Goal: Task Accomplishment & Management: Manage account settings

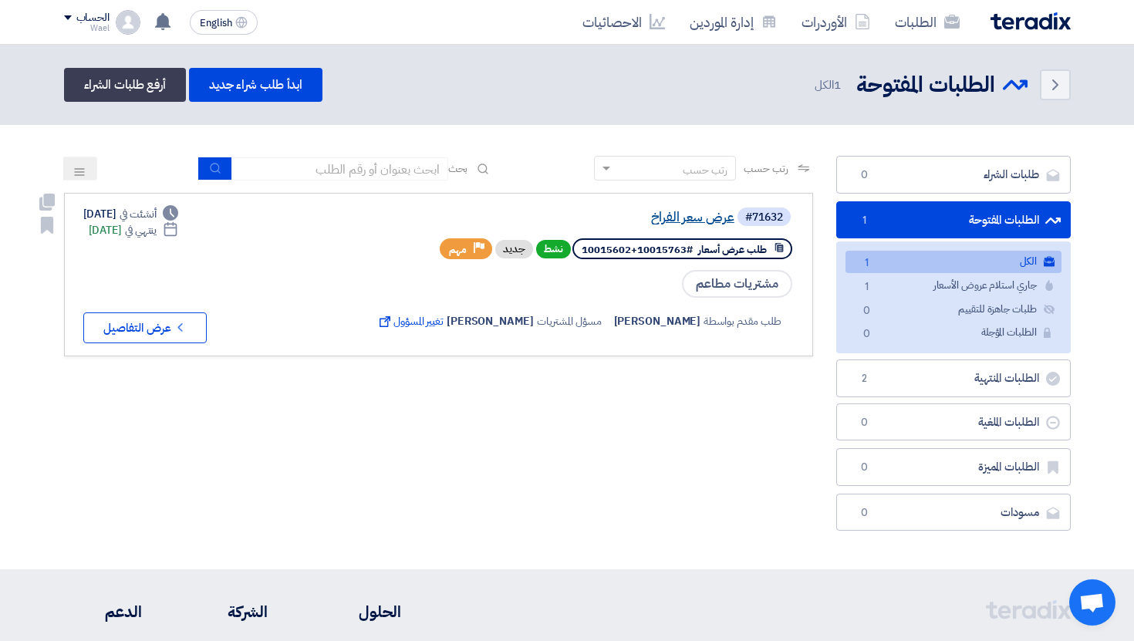
click at [702, 224] on link "عرض سعر الفراخ" at bounding box center [580, 218] width 309 height 14
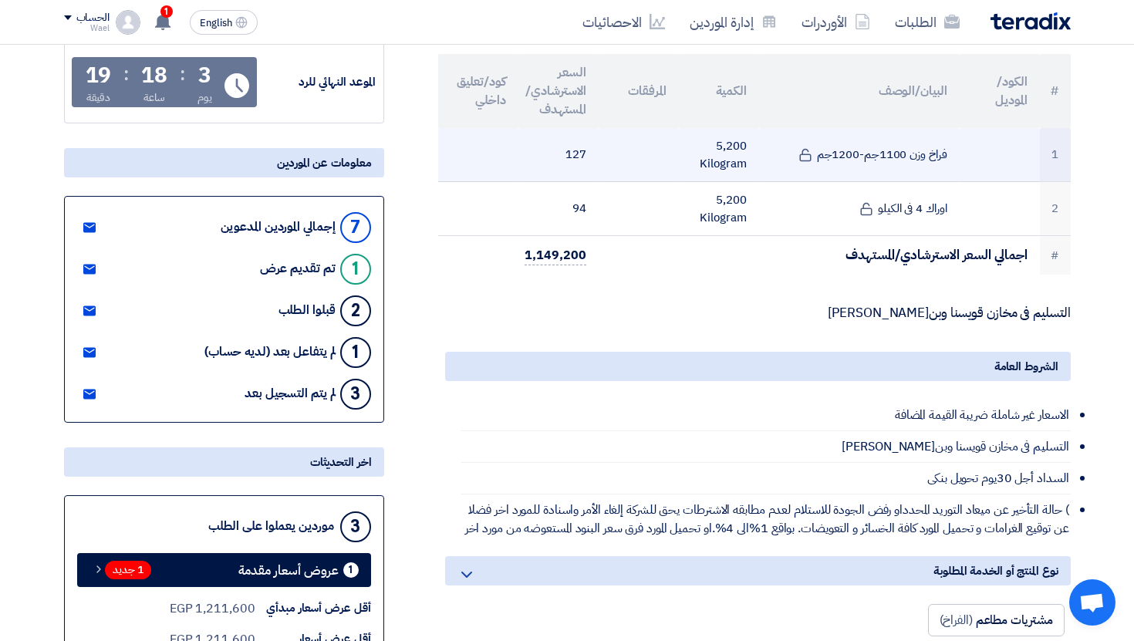
scroll to position [227, 0]
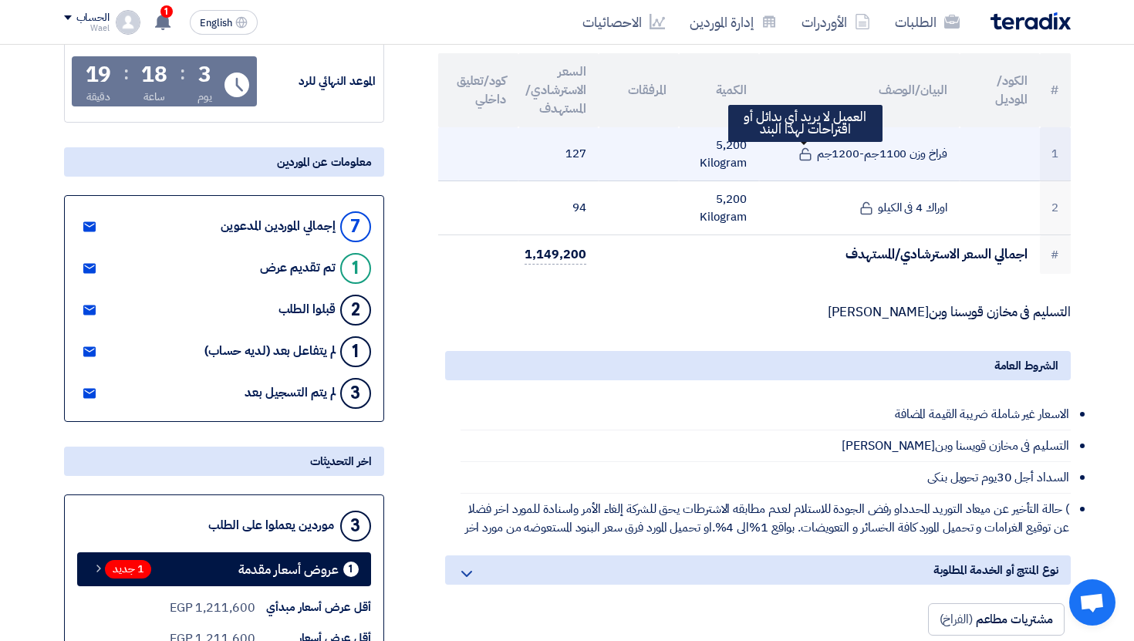
click at [809, 155] on icon at bounding box center [806, 154] width 14 height 14
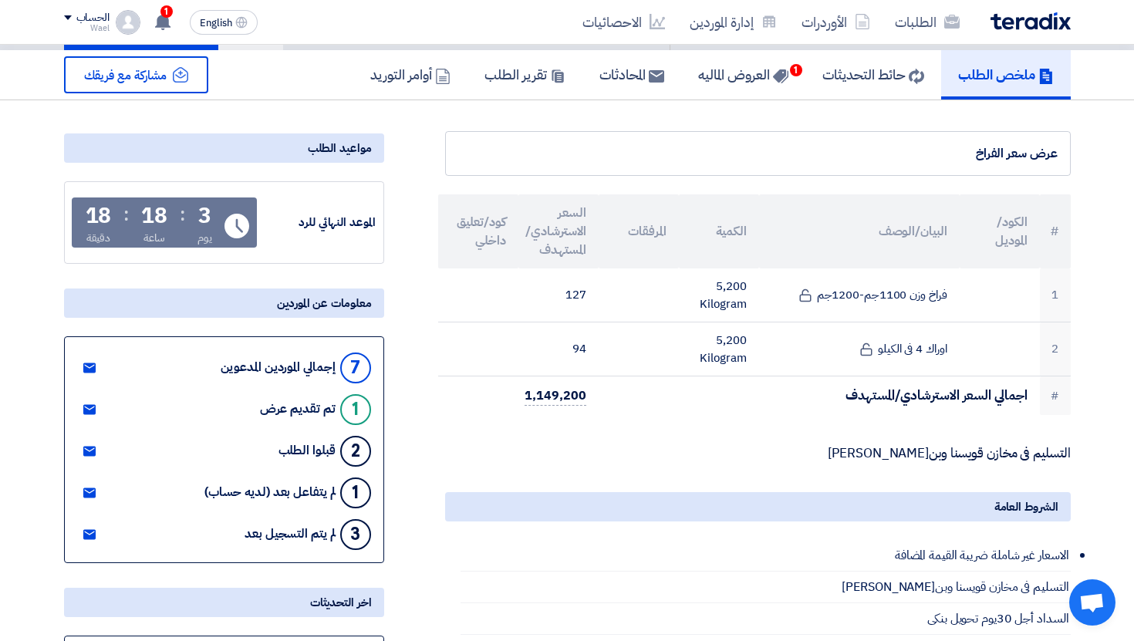
scroll to position [0, 0]
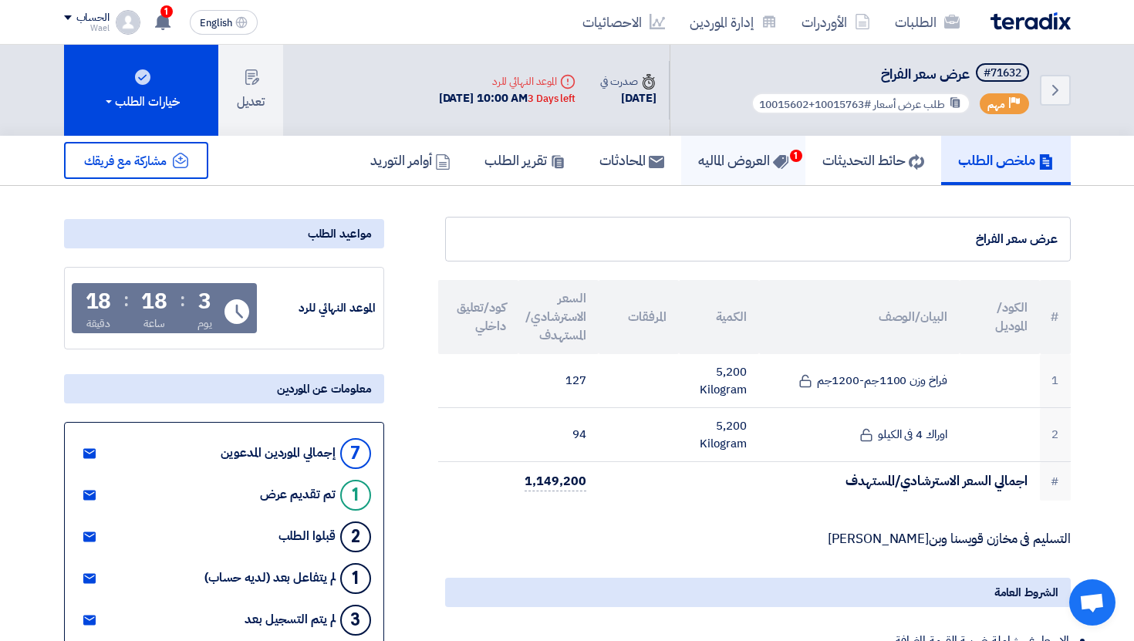
click at [745, 148] on link "العروض الماليه 1" at bounding box center [743, 160] width 124 height 49
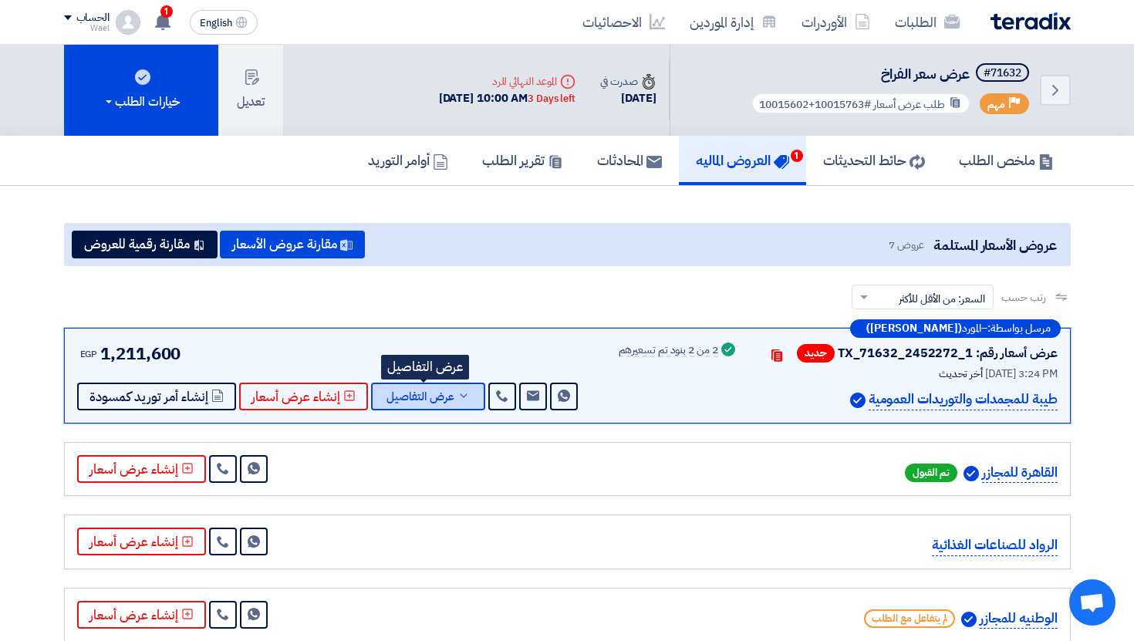
click at [429, 400] on span "عرض التفاصيل" at bounding box center [421, 397] width 68 height 12
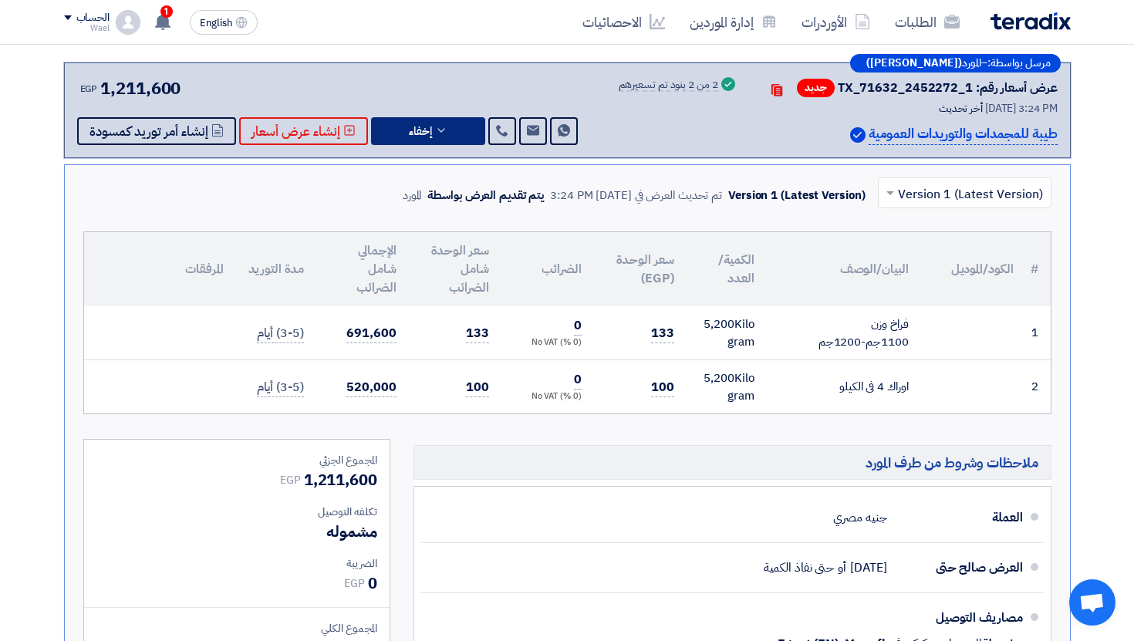
scroll to position [240, 0]
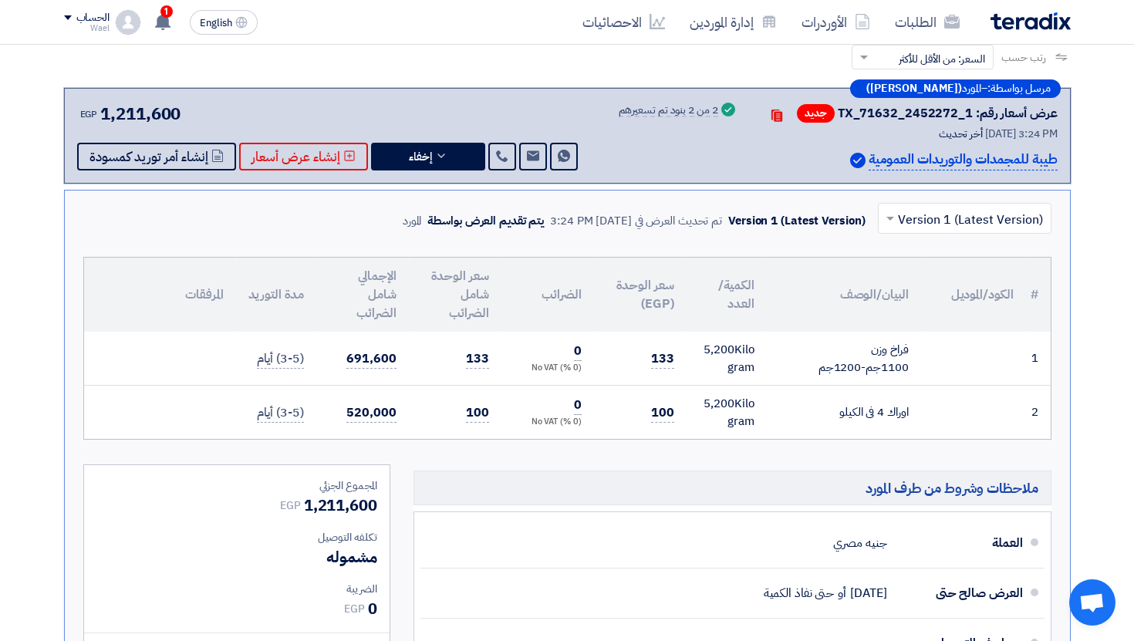
drag, startPoint x: 347, startPoint y: 356, endPoint x: 407, endPoint y: 379, distance: 63.5
click at [407, 376] on td "691,600" at bounding box center [362, 359] width 93 height 54
click at [407, 389] on td "520,000" at bounding box center [362, 413] width 93 height 54
drag, startPoint x: 451, startPoint y: 361, endPoint x: 499, endPoint y: 367, distance: 48.2
click at [504, 364] on tr "1 فراخ وزن 1100جم-1200جم 5,200" at bounding box center [567, 359] width 967 height 54
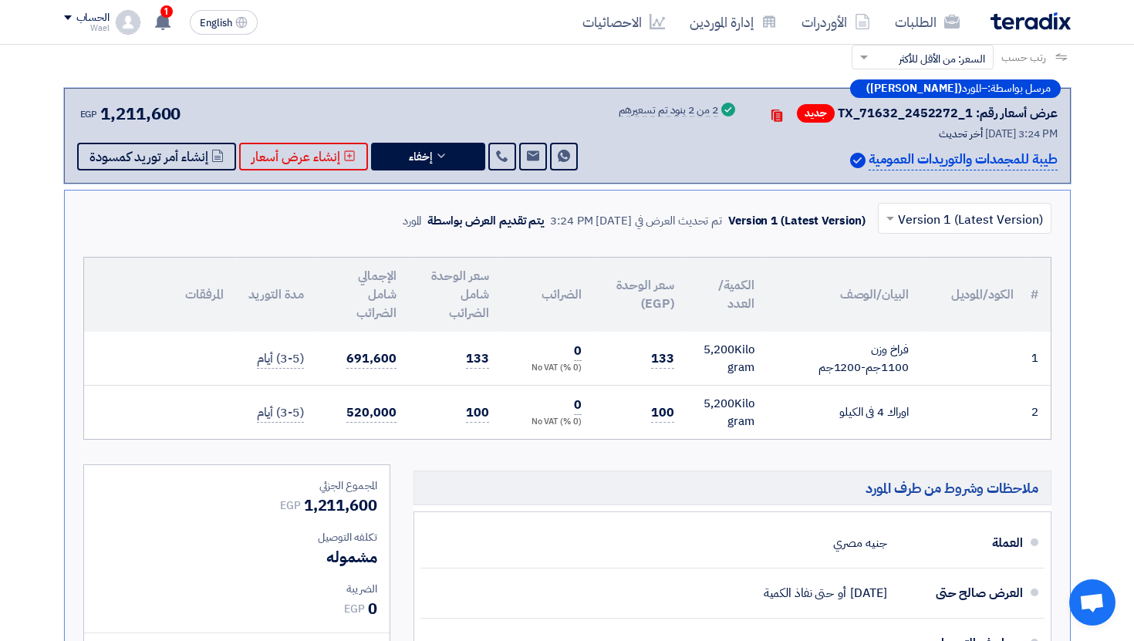
click at [477, 391] on td "100" at bounding box center [455, 413] width 93 height 54
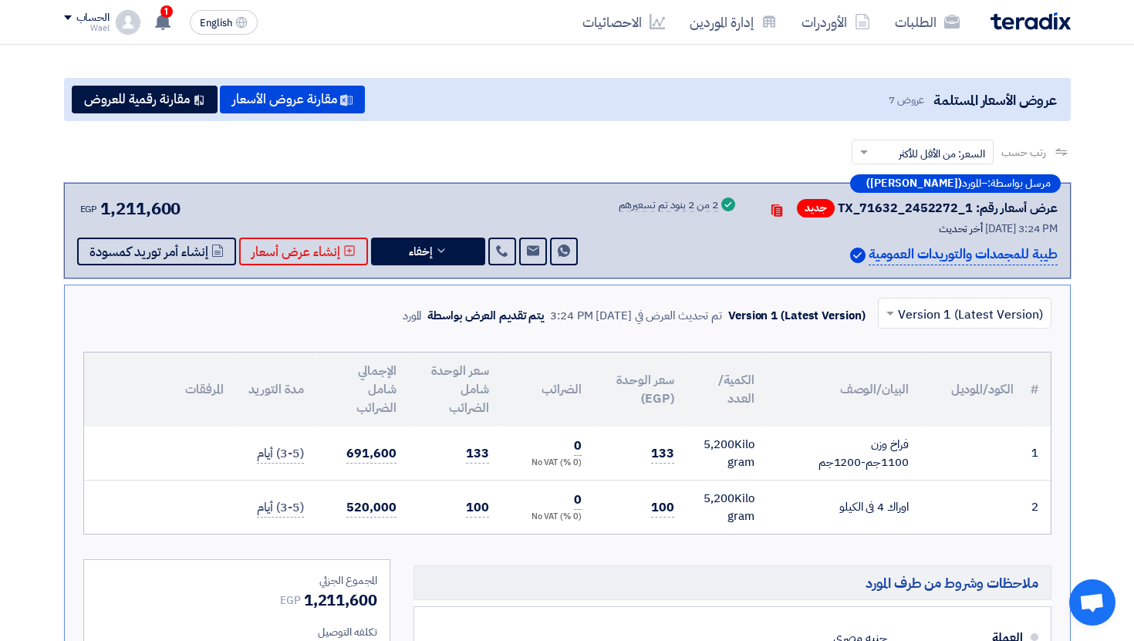
scroll to position [143, 0]
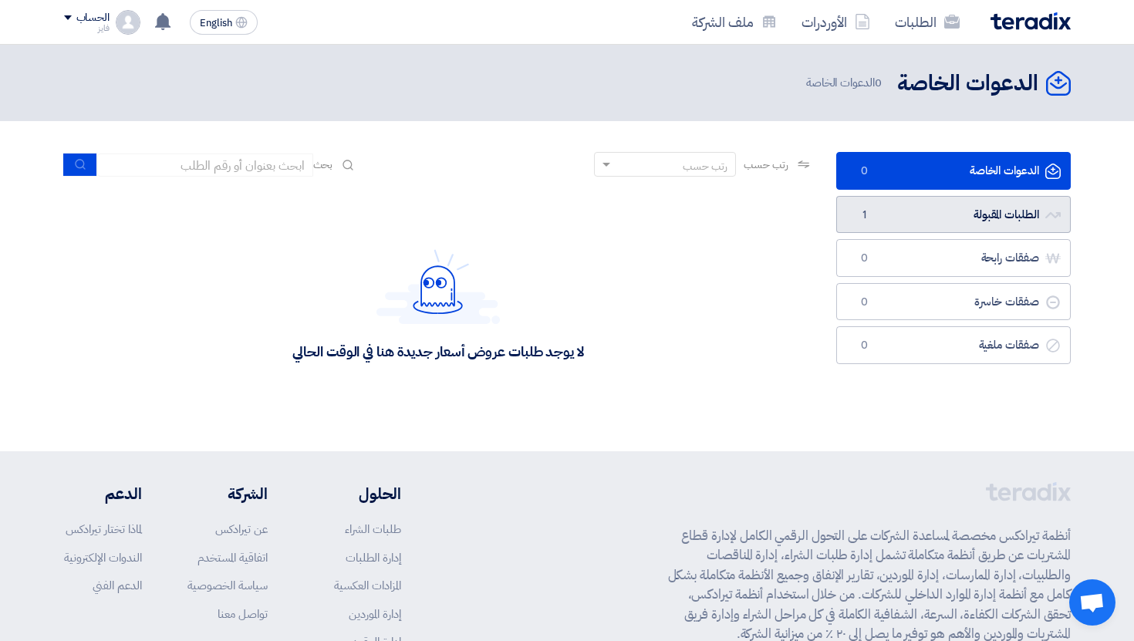
click at [857, 226] on link "الطلبات المقبولة الطلبات المقبولة 1" at bounding box center [953, 215] width 235 height 38
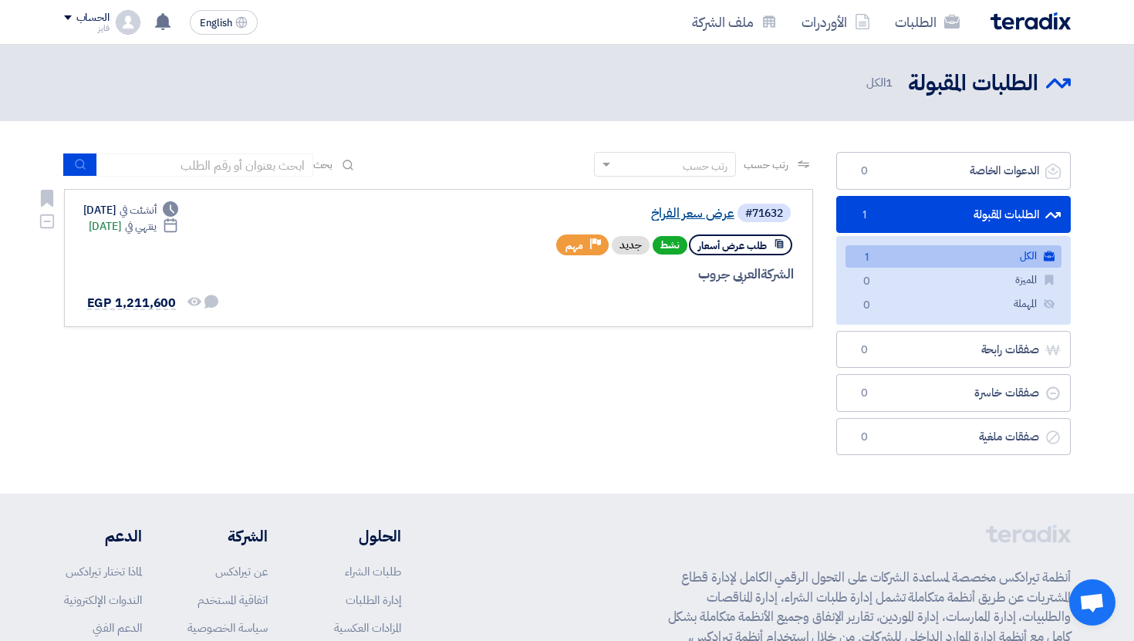
click at [682, 214] on link "عرض سعر الفراخ" at bounding box center [580, 214] width 309 height 14
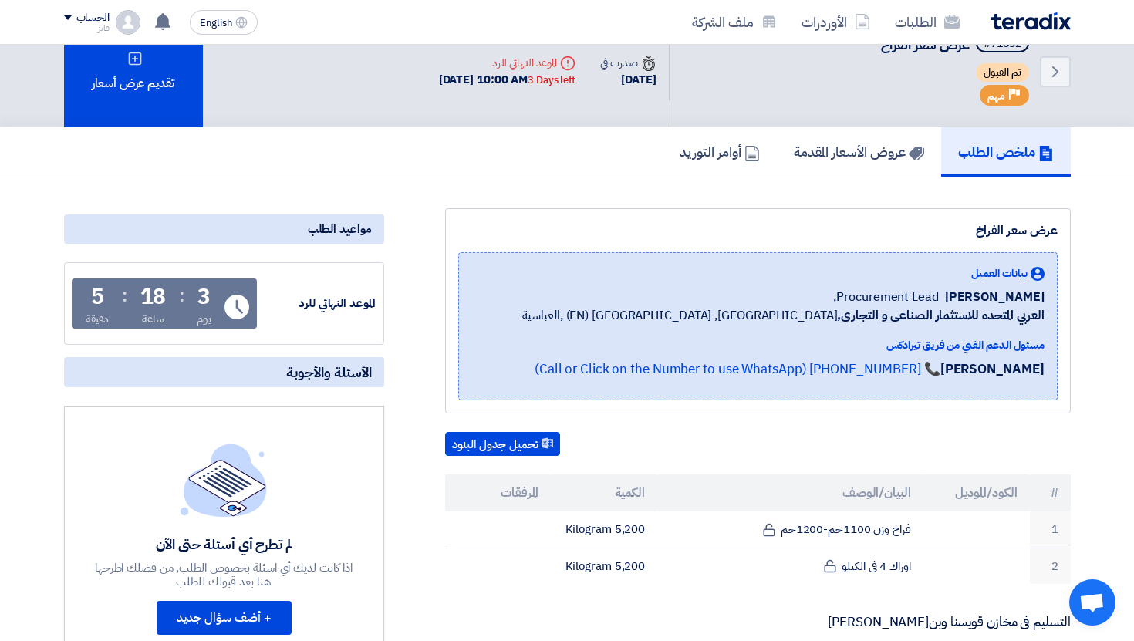
scroll to position [49, 0]
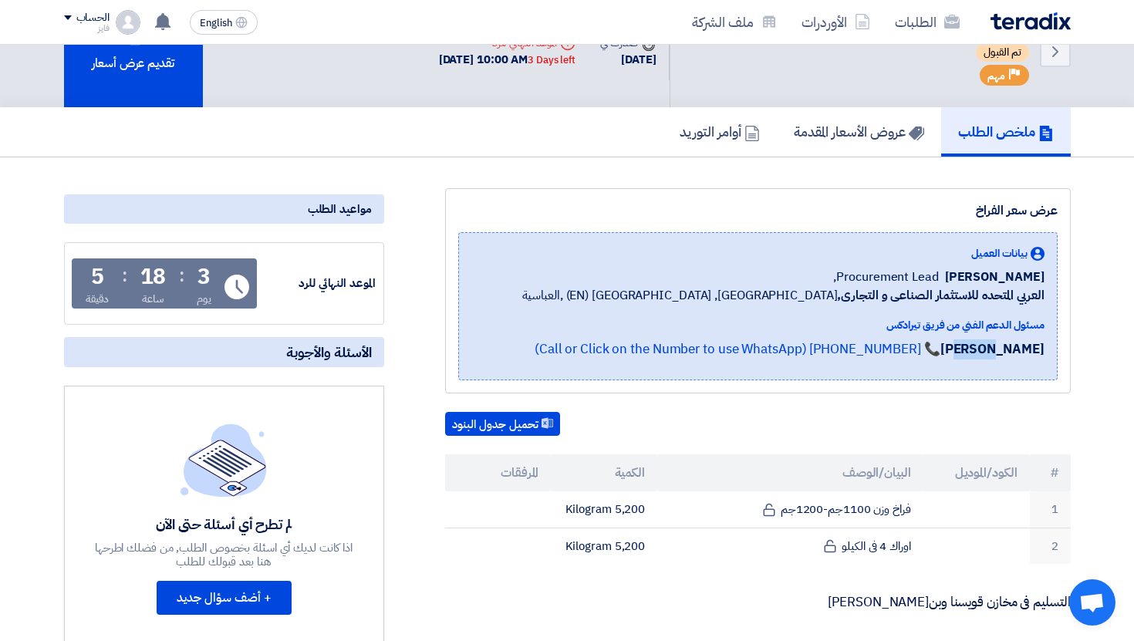
drag, startPoint x: 600, startPoint y: 356, endPoint x: 627, endPoint y: 359, distance: 27.1
click at [941, 355] on strong "Aya Ahmed" at bounding box center [993, 348] width 104 height 19
click at [623, 365] on div "Aya Ahmed 📞 +201114234464 (Call or Click on the Number to use WhatsApp)" at bounding box center [783, 353] width 522 height 28
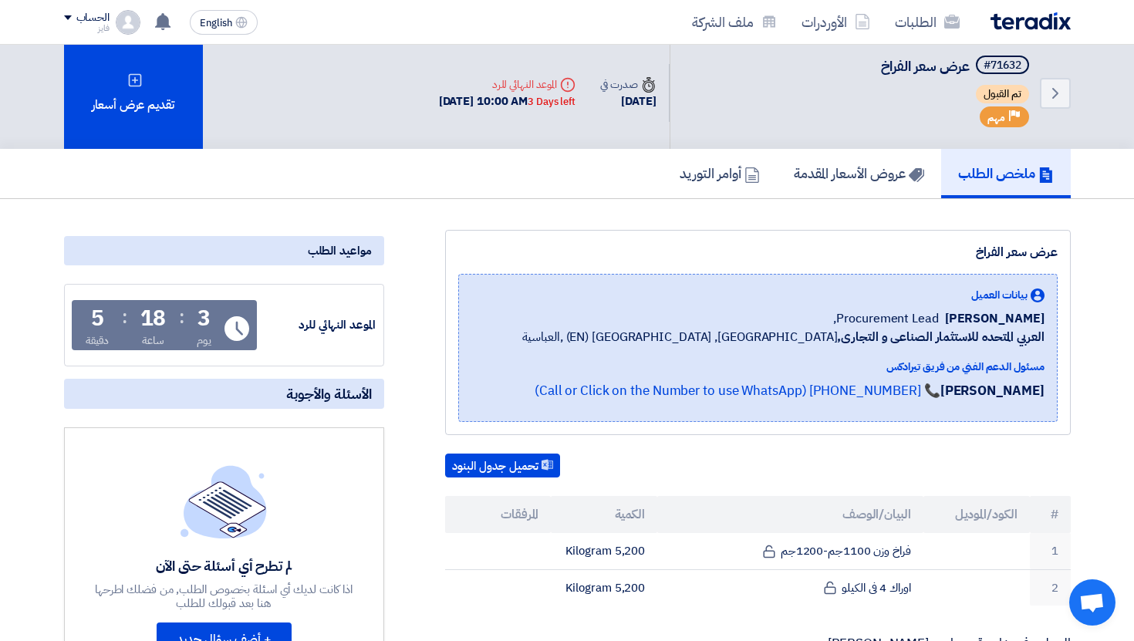
scroll to position [0, 0]
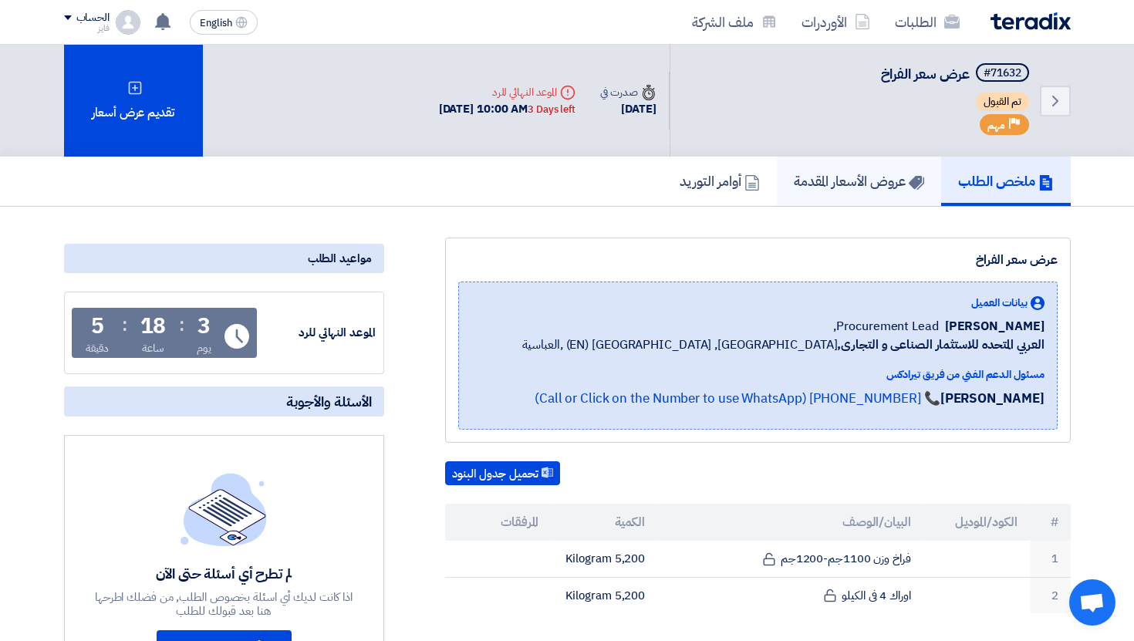
click at [845, 189] on h5 "عروض الأسعار المقدمة" at bounding box center [859, 181] width 130 height 18
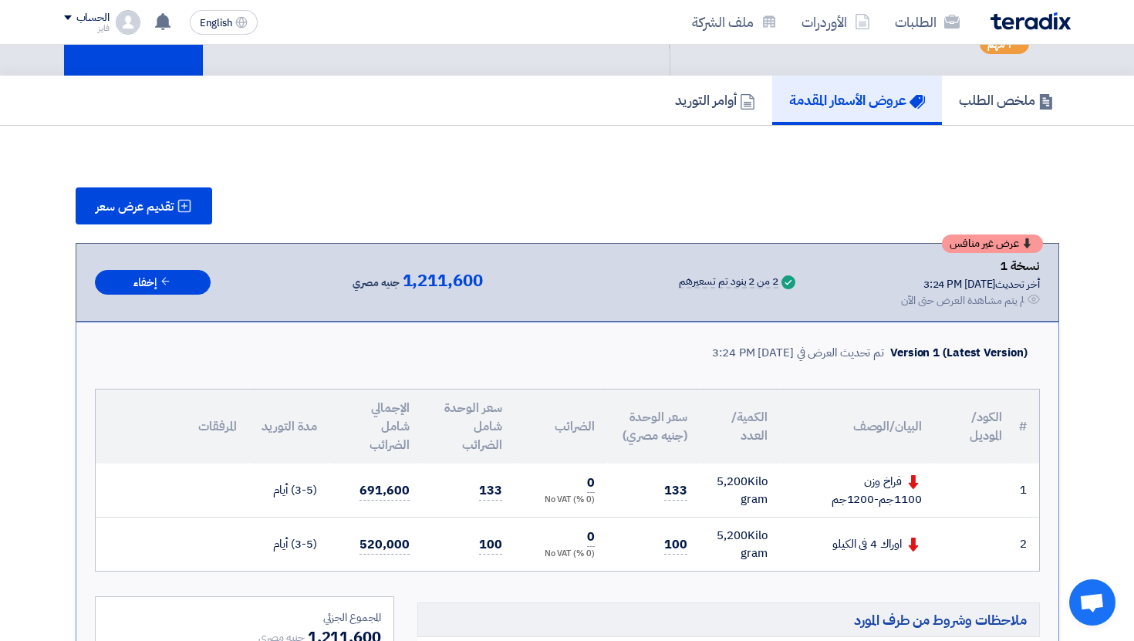
scroll to position [122, 0]
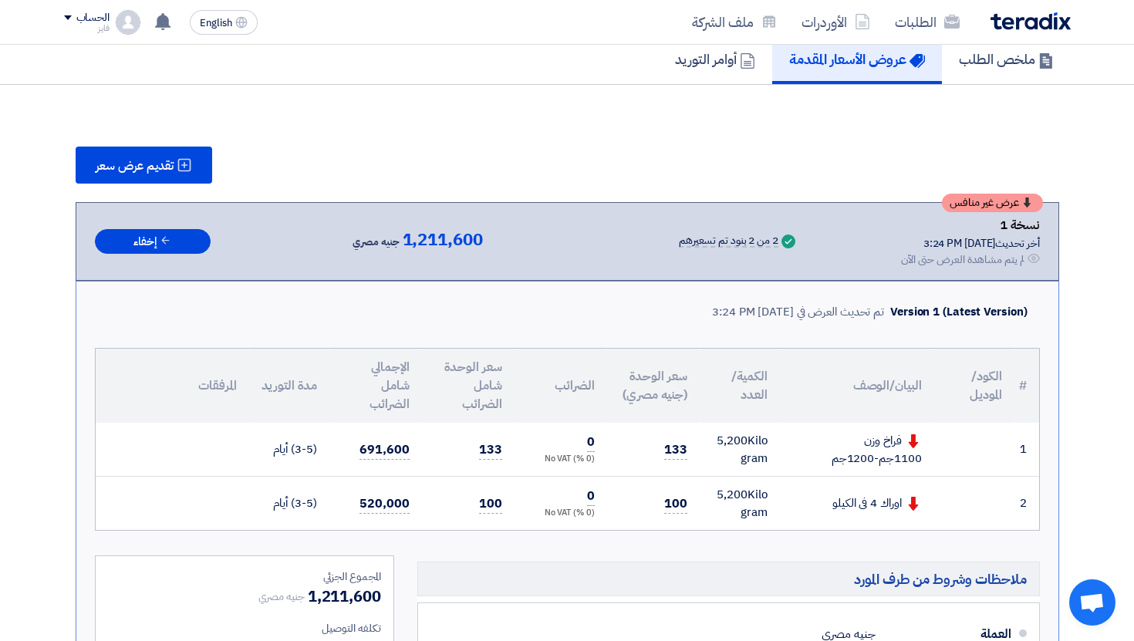
drag, startPoint x: 921, startPoint y: 521, endPoint x: 910, endPoint y: 524, distance: 12.0
click at [920, 521] on td "اوراك 4 فى الكيلو" at bounding box center [857, 504] width 154 height 54
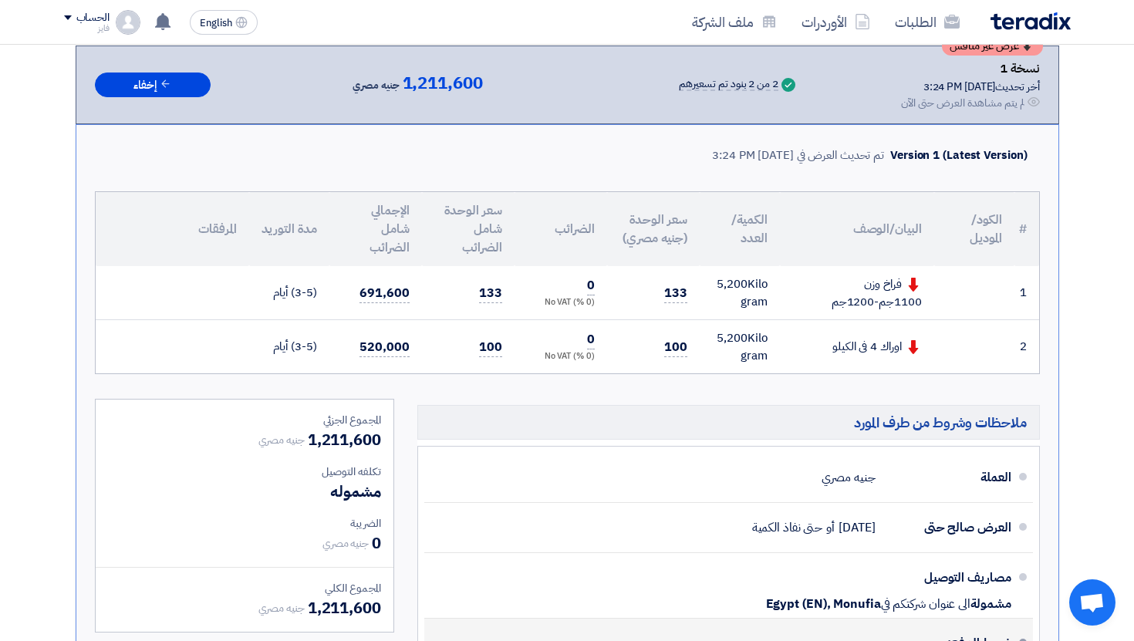
scroll to position [0, 0]
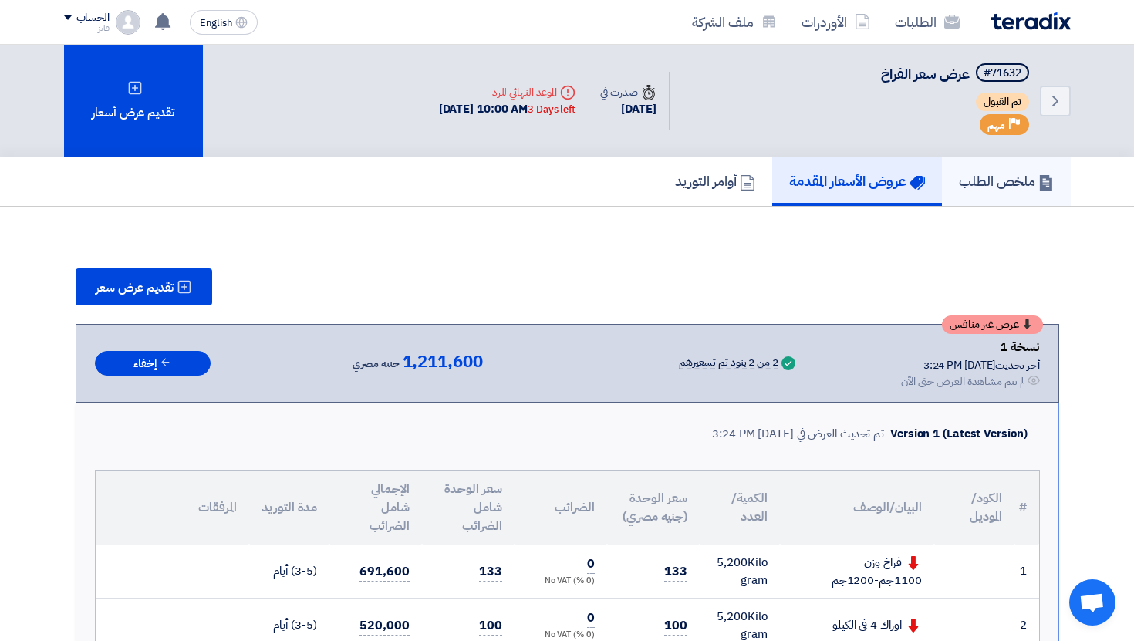
click at [1001, 201] on link "ملخص الطلب" at bounding box center [1006, 181] width 129 height 49
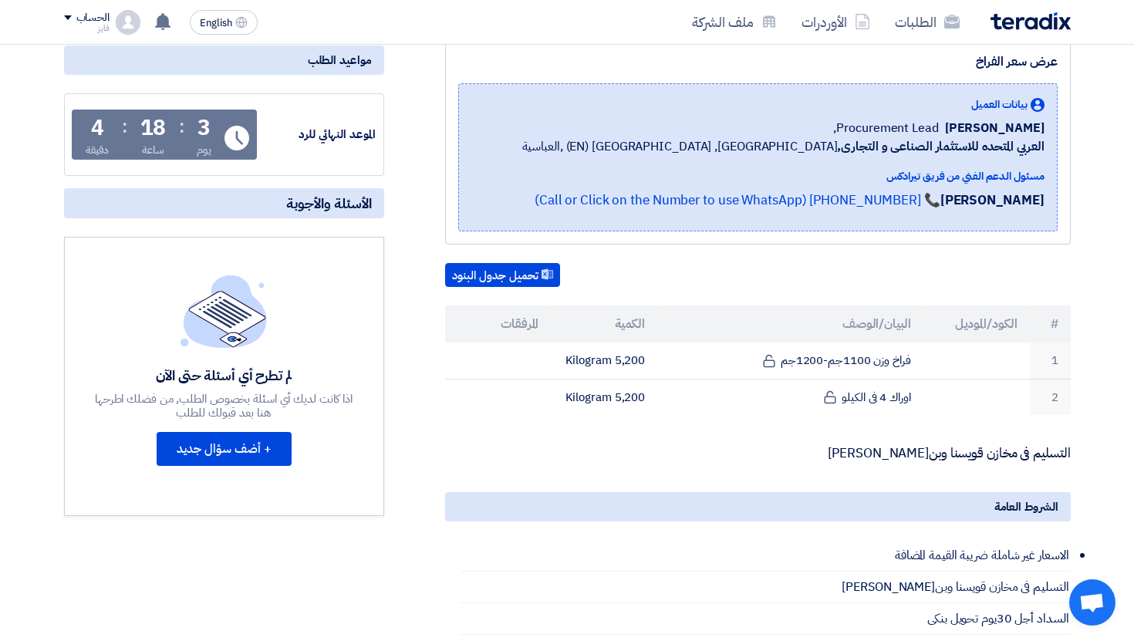
scroll to position [187, 0]
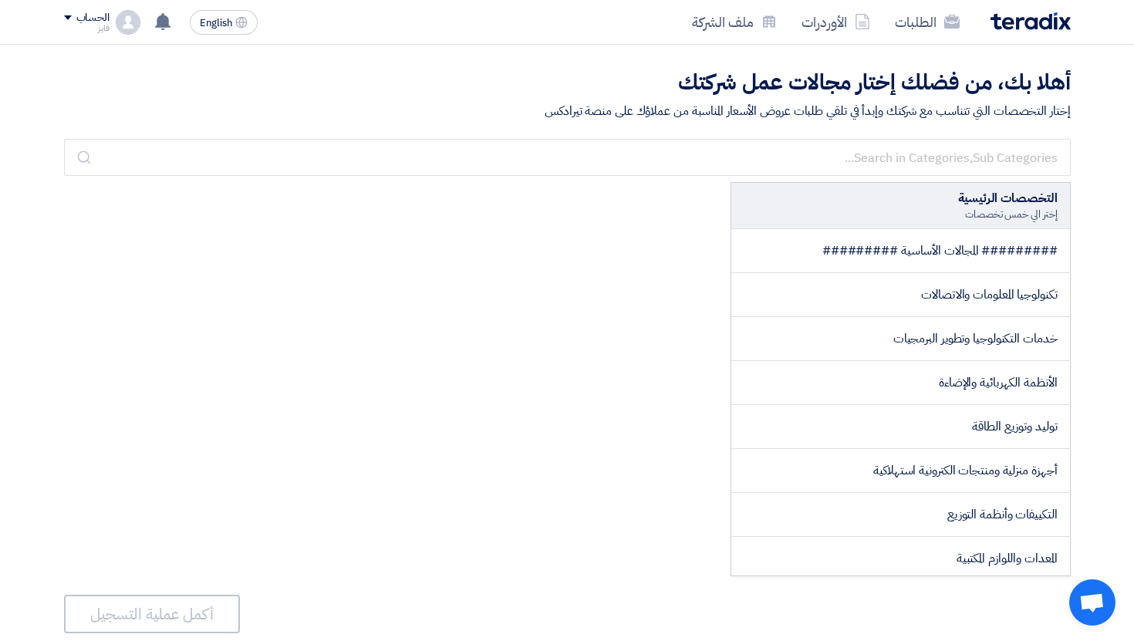
click at [97, 22] on div "الحساب" at bounding box center [92, 18] width 33 height 13
click at [201, 181] on li "خروج" at bounding box center [145, 182] width 160 height 30
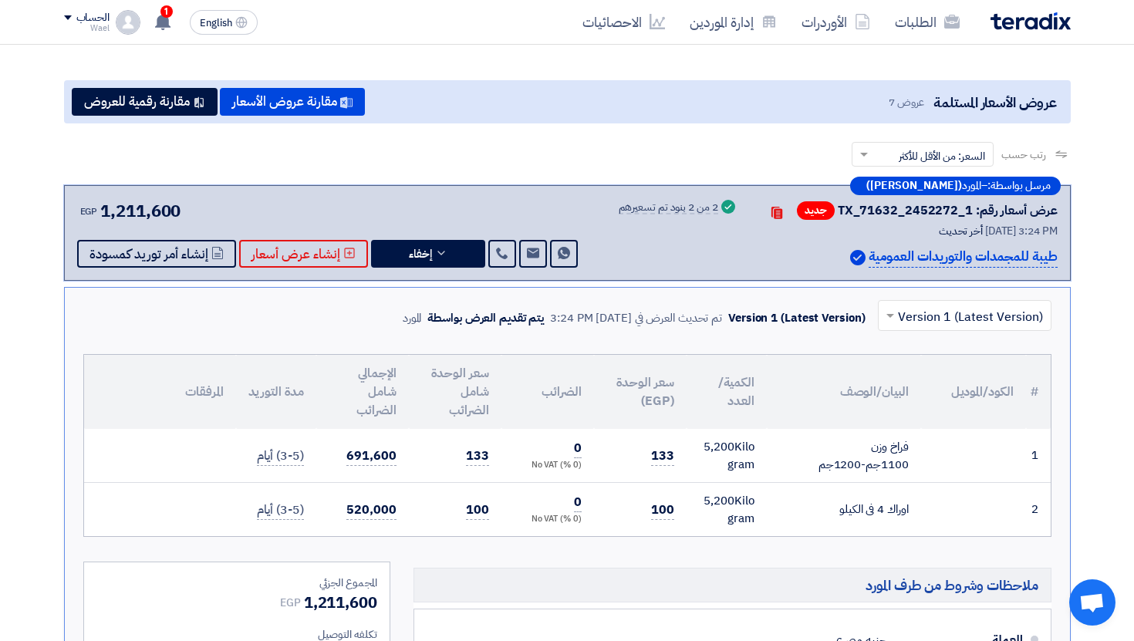
drag, startPoint x: 133, startPoint y: 21, endPoint x: 151, endPoint y: 92, distance: 73.4
click at [133, 21] on img at bounding box center [128, 22] width 25 height 25
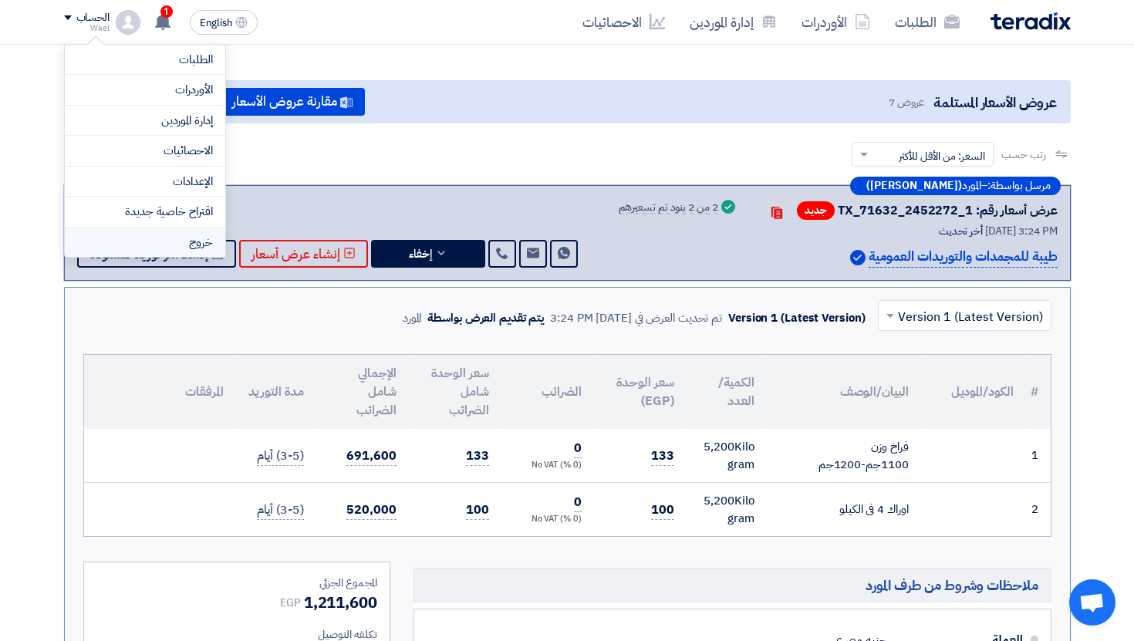
click at [200, 247] on li "خروج" at bounding box center [145, 243] width 160 height 30
